Goal: Find specific page/section: Find specific page/section

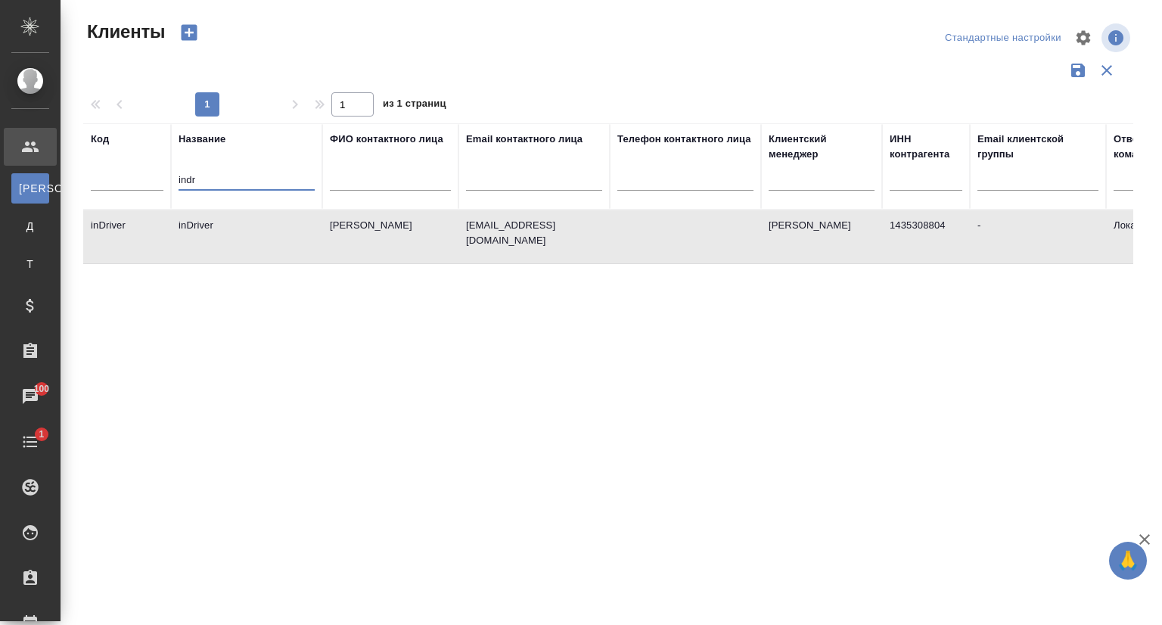
select select "RU"
click at [104, 198] on tr "Код Название indr ФИО контактного лица Email контактного лица Телефон контактно…" at bounding box center [655, 166] width 1144 height 86
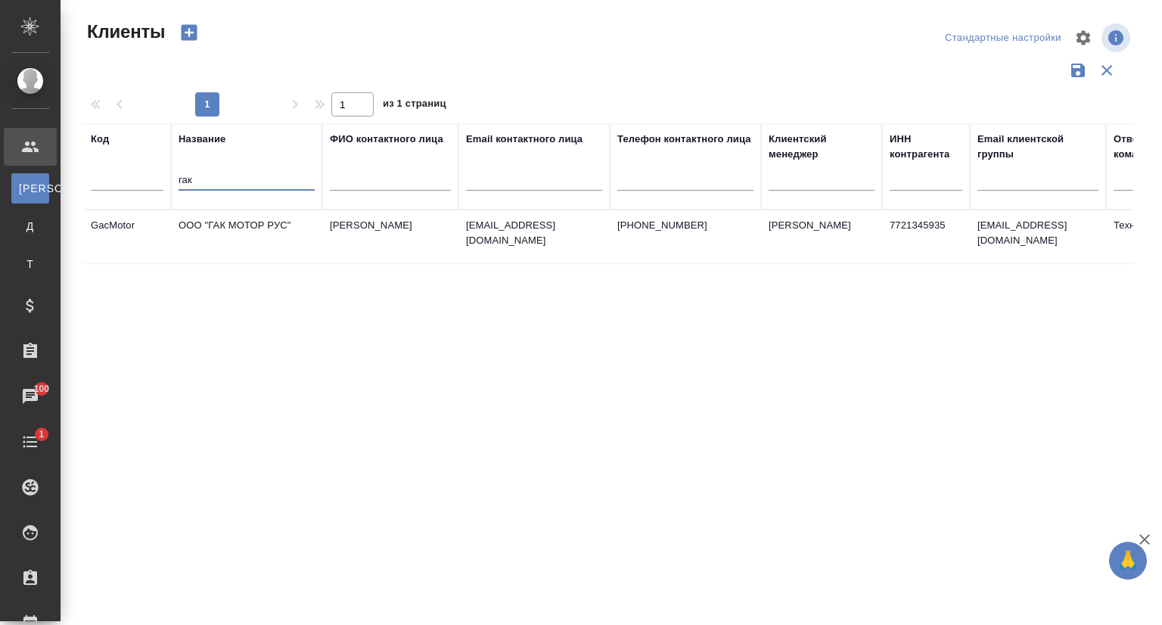
type input "гак"
click at [232, 232] on td "ООО "ГАК МОТОР РУС"" at bounding box center [246, 236] width 151 height 53
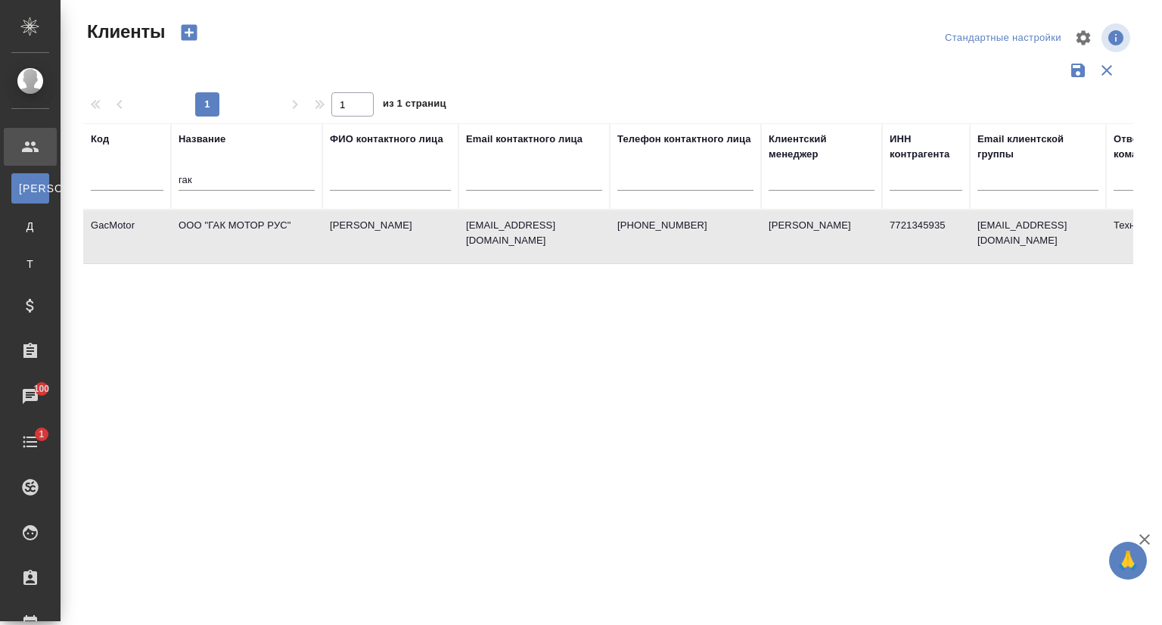
click at [232, 232] on td "ООО "ГАК МОТОР РУС"" at bounding box center [246, 236] width 151 height 53
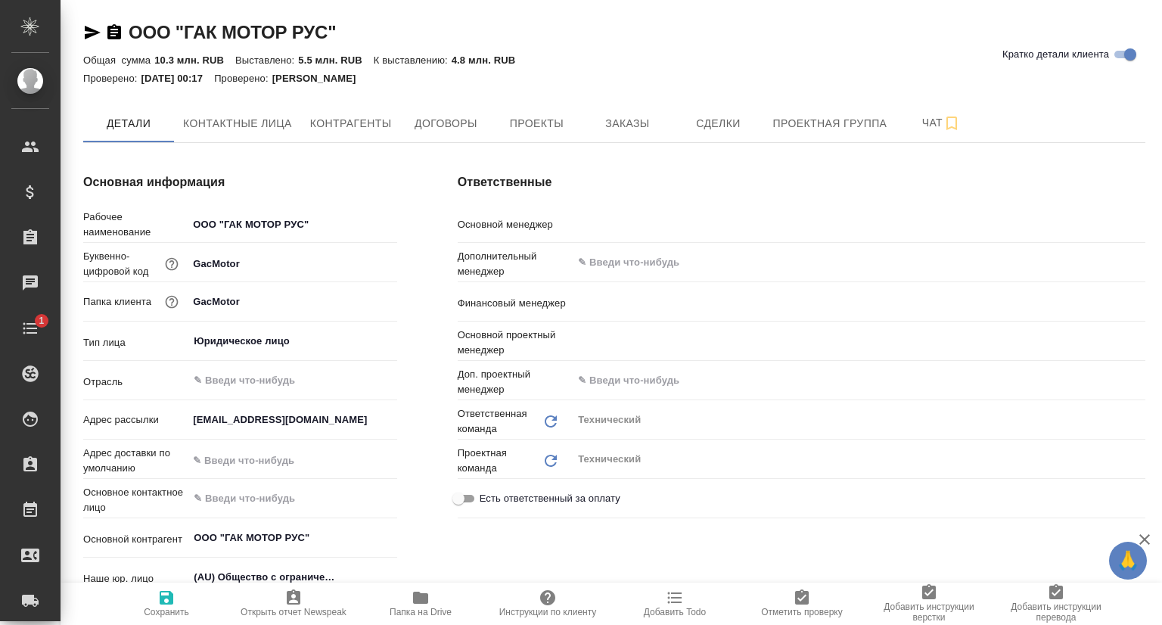
type textarea "x"
type input "[PERSON_NAME]"
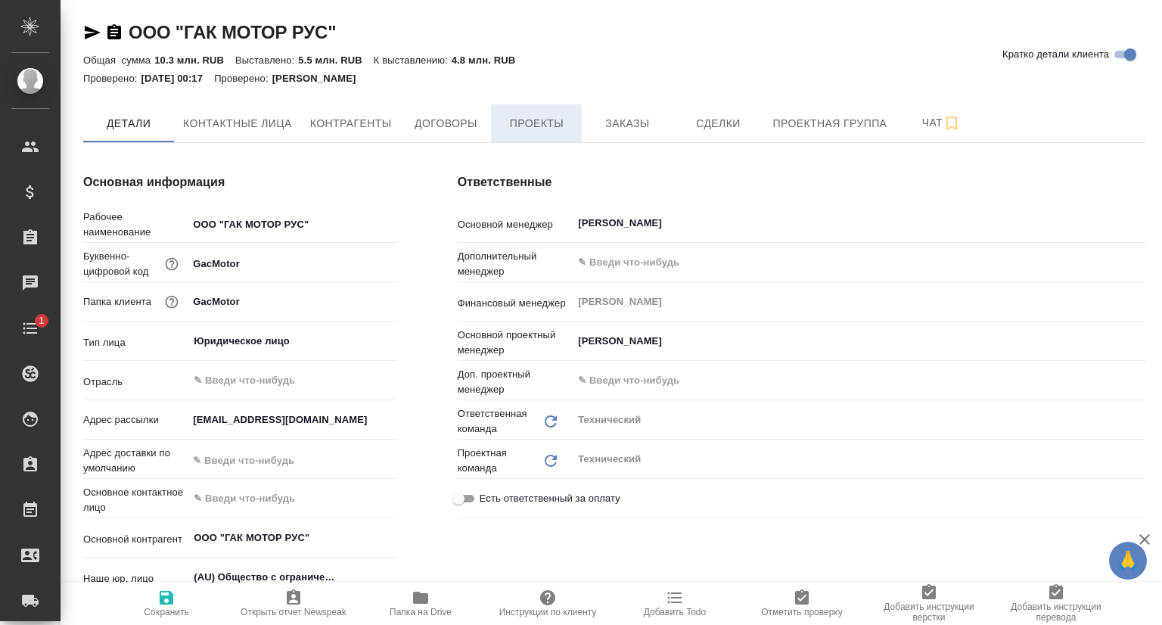
type textarea "x"
click at [555, 128] on span "Проекты" at bounding box center [536, 123] width 73 height 19
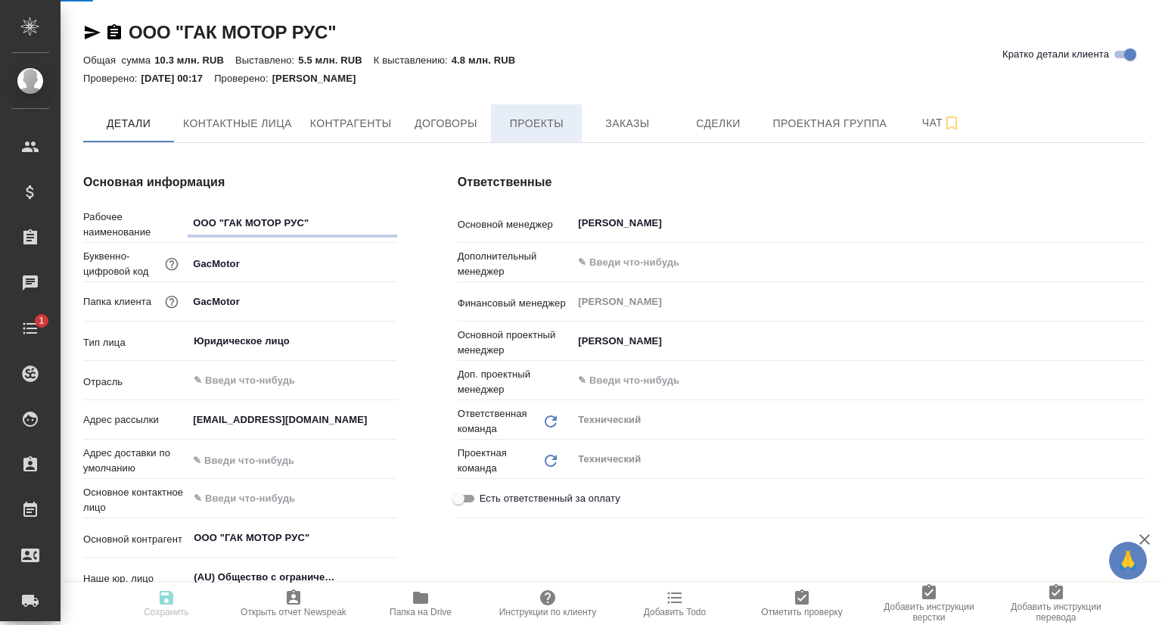
type textarea "x"
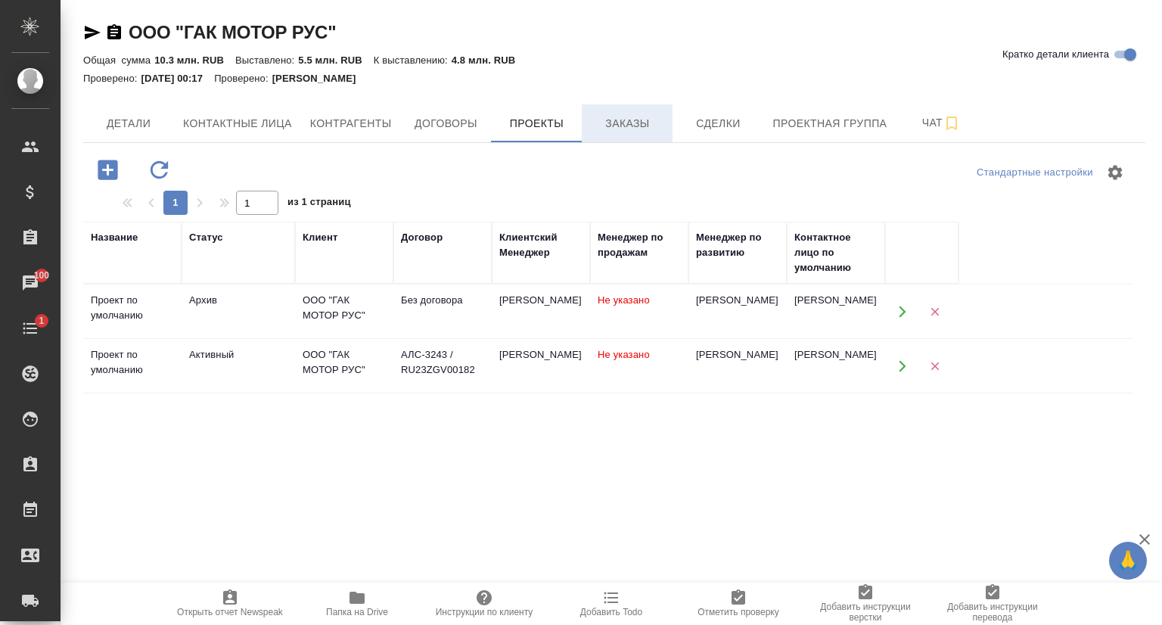
click at [589, 113] on button "Заказы" at bounding box center [627, 123] width 91 height 38
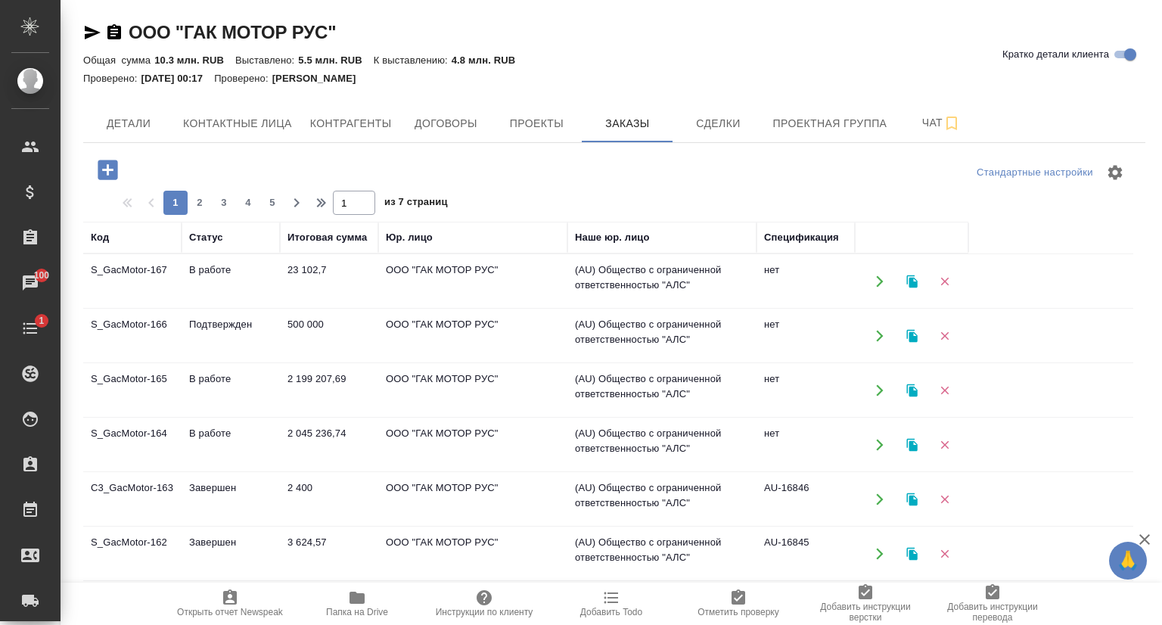
click at [219, 327] on td "Подтвержден" at bounding box center [231, 335] width 98 height 53
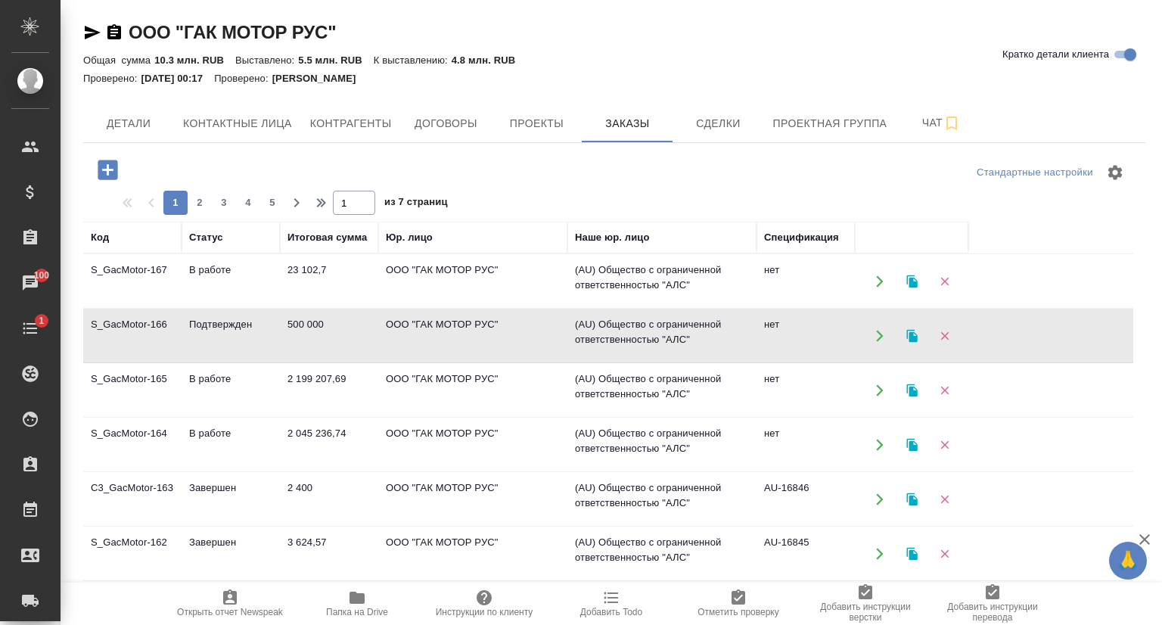
click at [219, 327] on td "Подтвержден" at bounding box center [231, 335] width 98 height 53
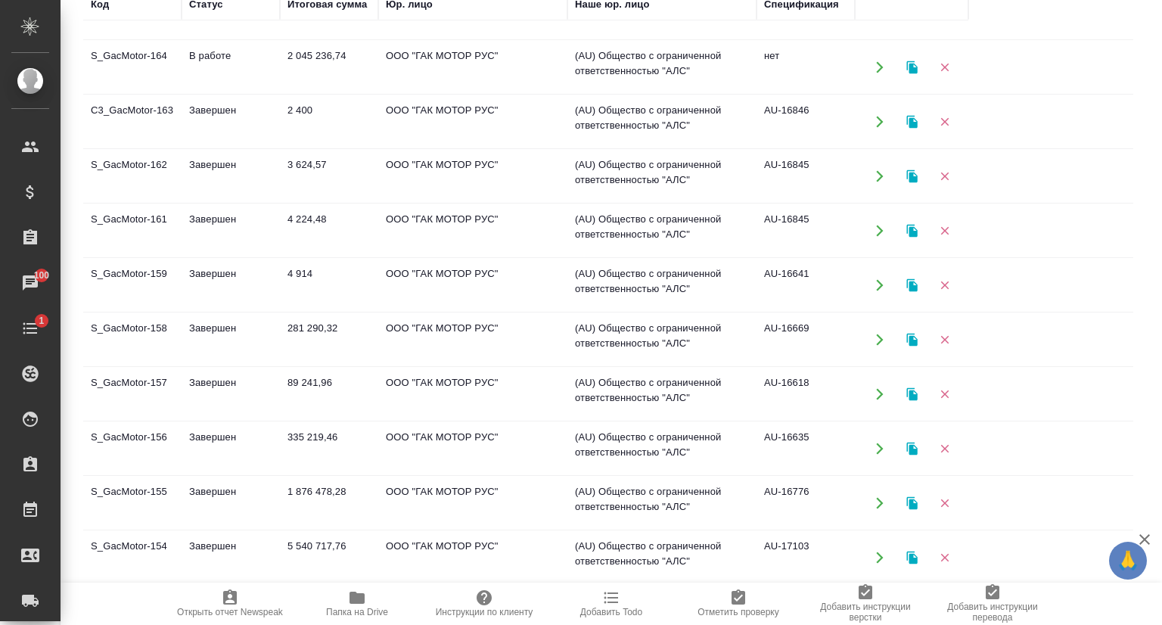
scroll to position [151, 0]
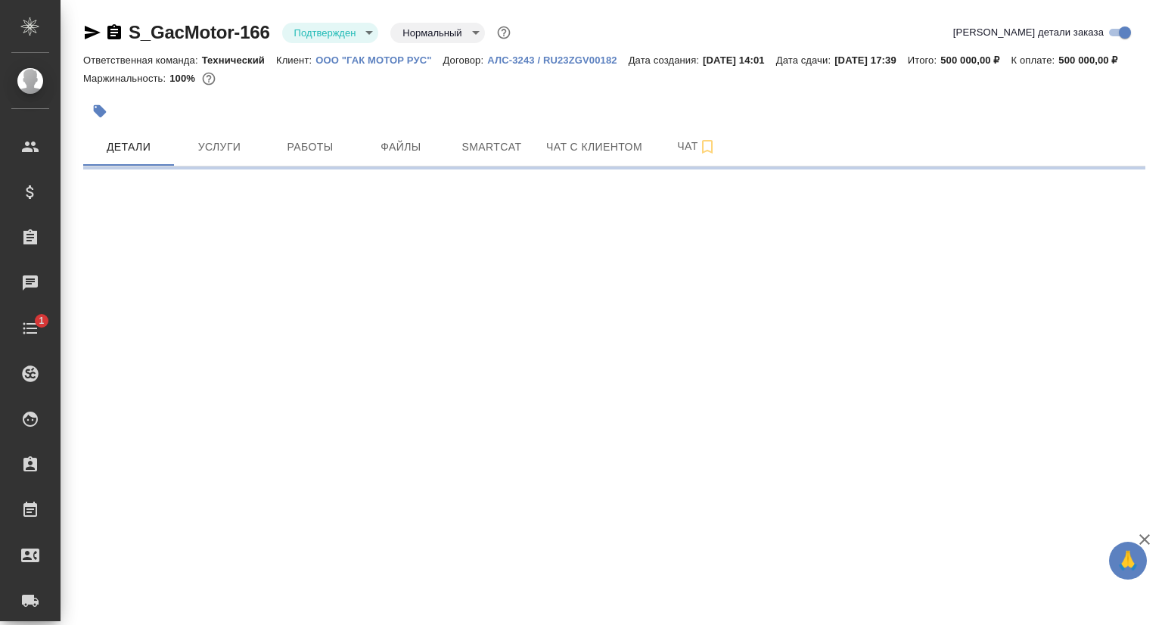
select select "RU"
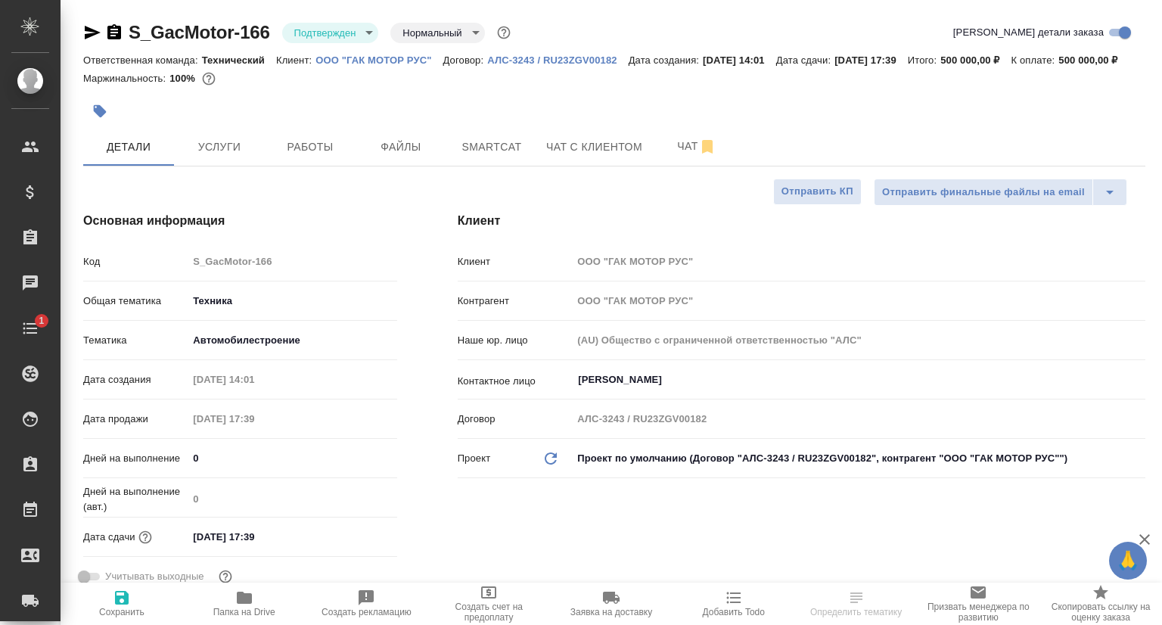
type textarea "x"
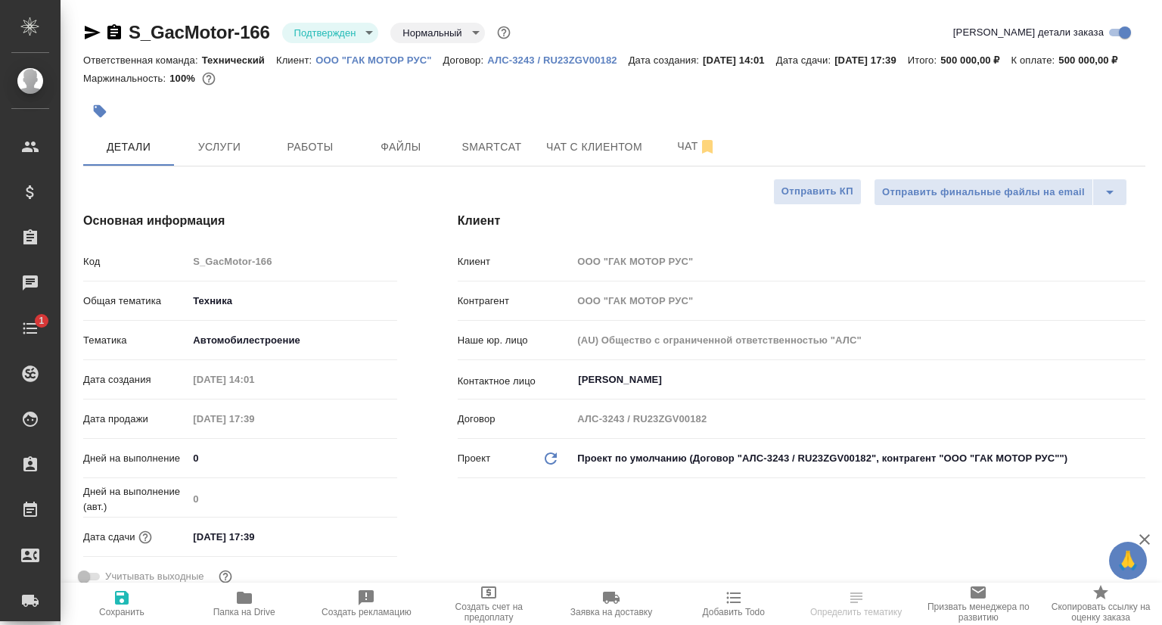
type textarea "x"
